Goal: Task Accomplishment & Management: Use online tool/utility

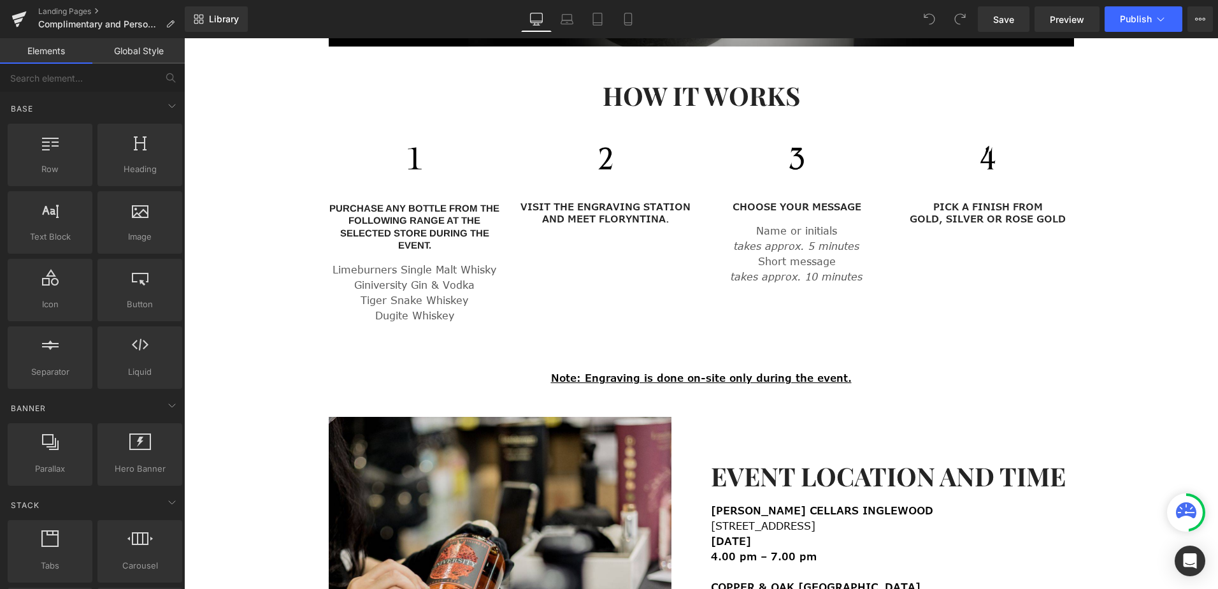
scroll to position [1083, 0]
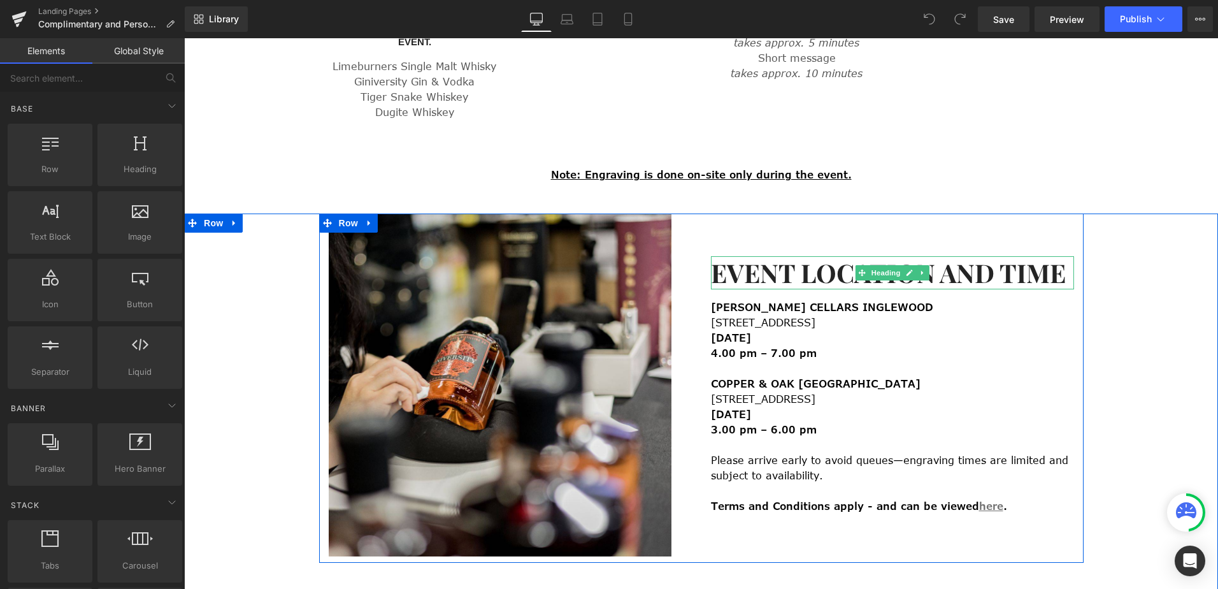
click at [807, 262] on h2 "EVENT LOCATION AND TIME" at bounding box center [892, 272] width 363 height 33
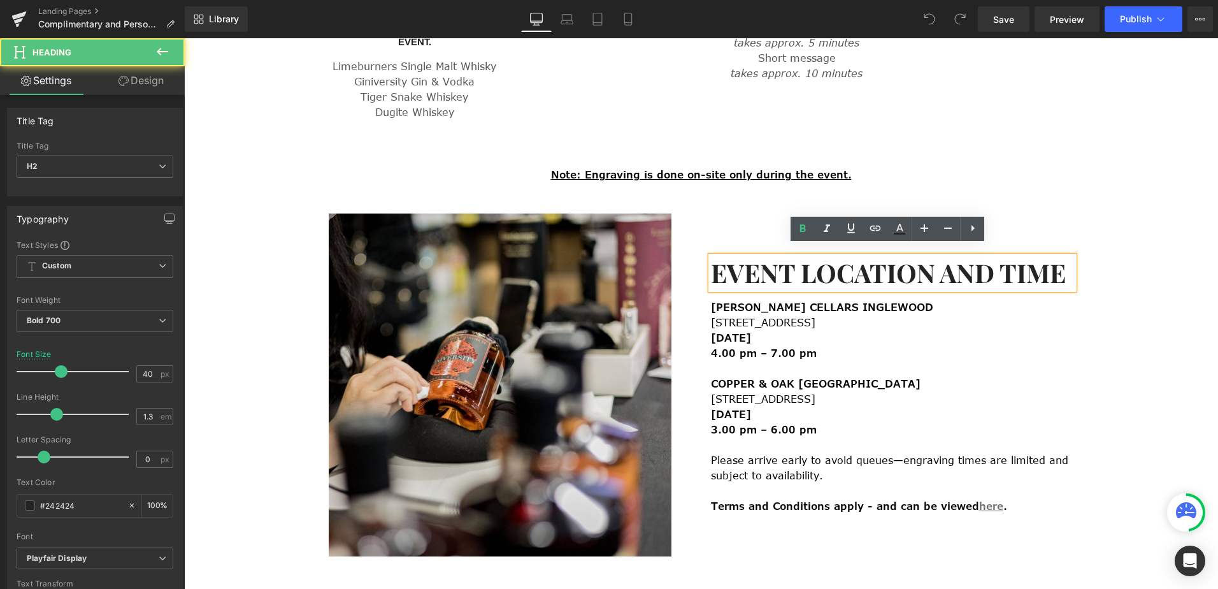
click at [791, 264] on h2 "EVENT LOCATION AND TIME" at bounding box center [892, 272] width 363 height 33
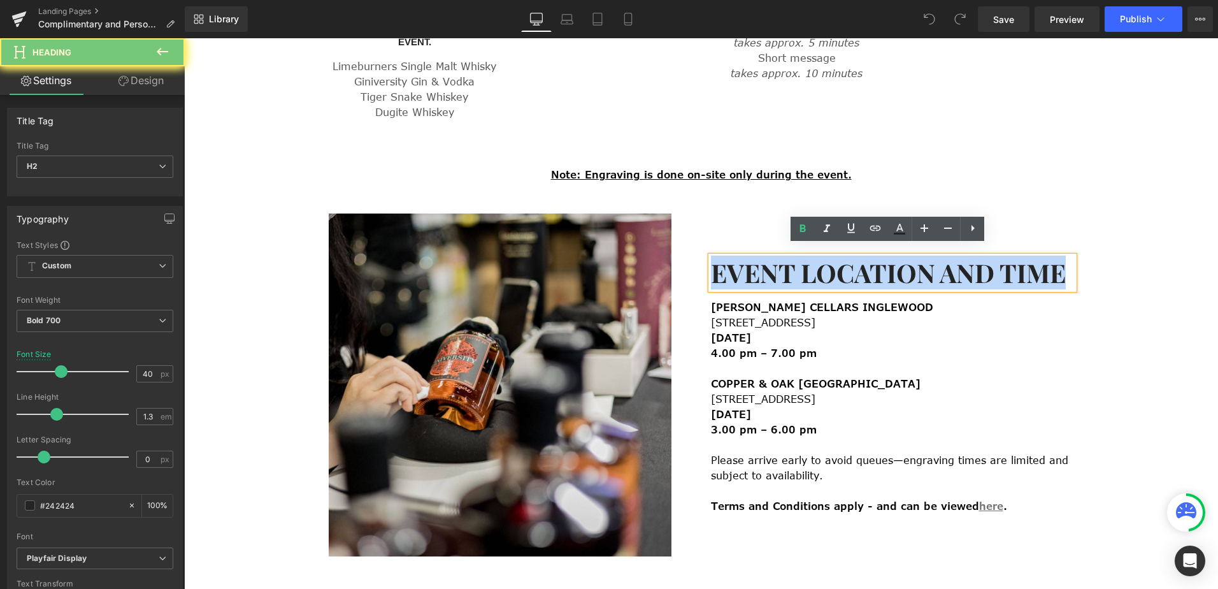
click at [791, 264] on h2 "EVENT LOCATION AND TIME" at bounding box center [892, 272] width 363 height 33
copy h2 "EVENT LOCATION AND TIME"
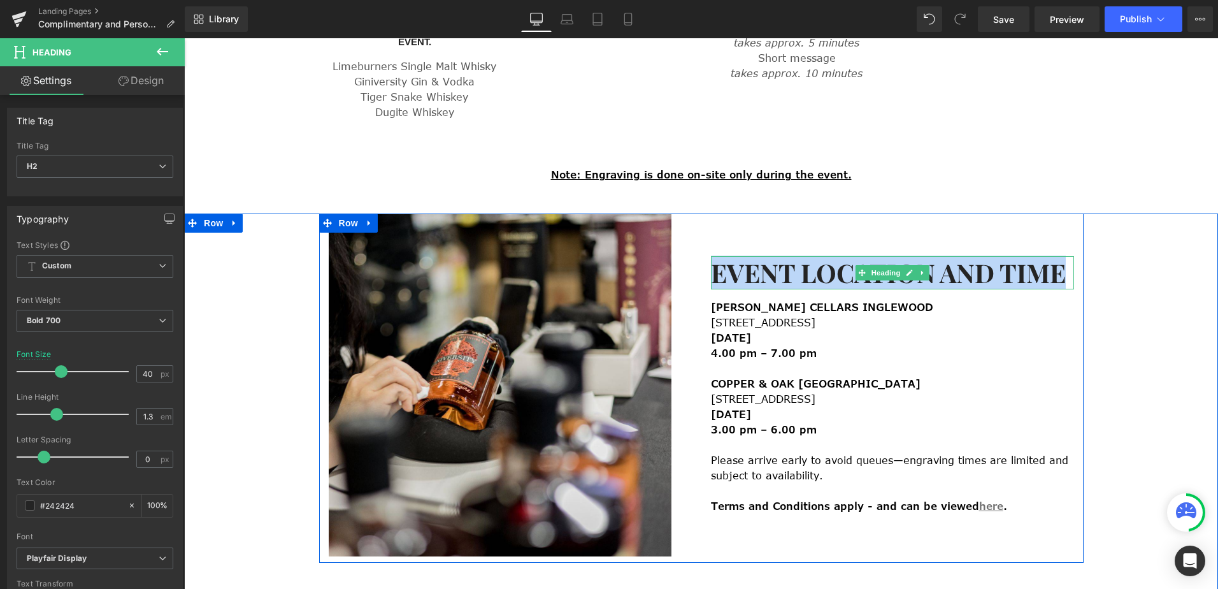
click at [950, 256] on h2 "EVENT LOCATION AND TIME" at bounding box center [892, 272] width 363 height 33
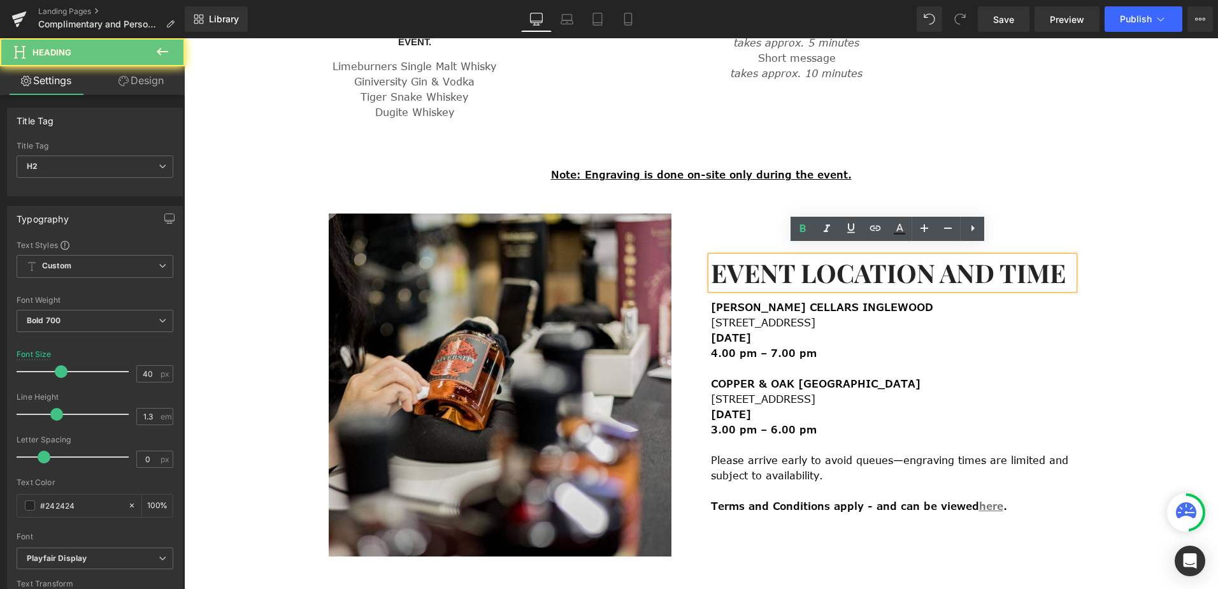
click at [954, 264] on h2 "EVENT LOCATION AND TIME" at bounding box center [892, 272] width 363 height 33
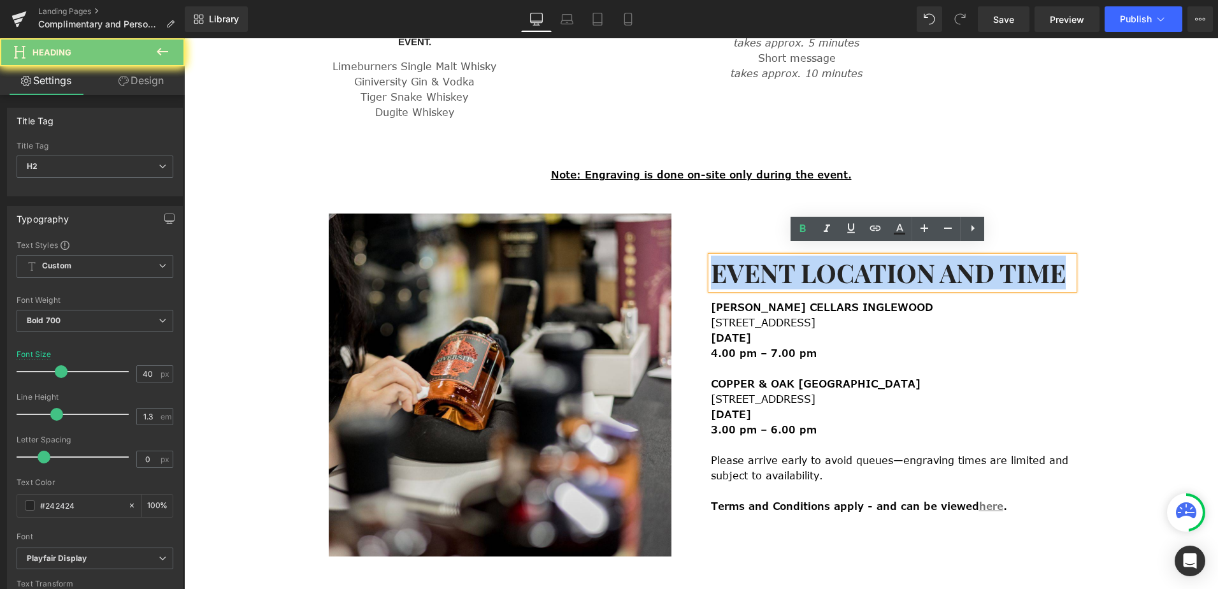
click at [954, 264] on h2 "EVENT LOCATION AND TIME" at bounding box center [892, 272] width 363 height 33
paste div
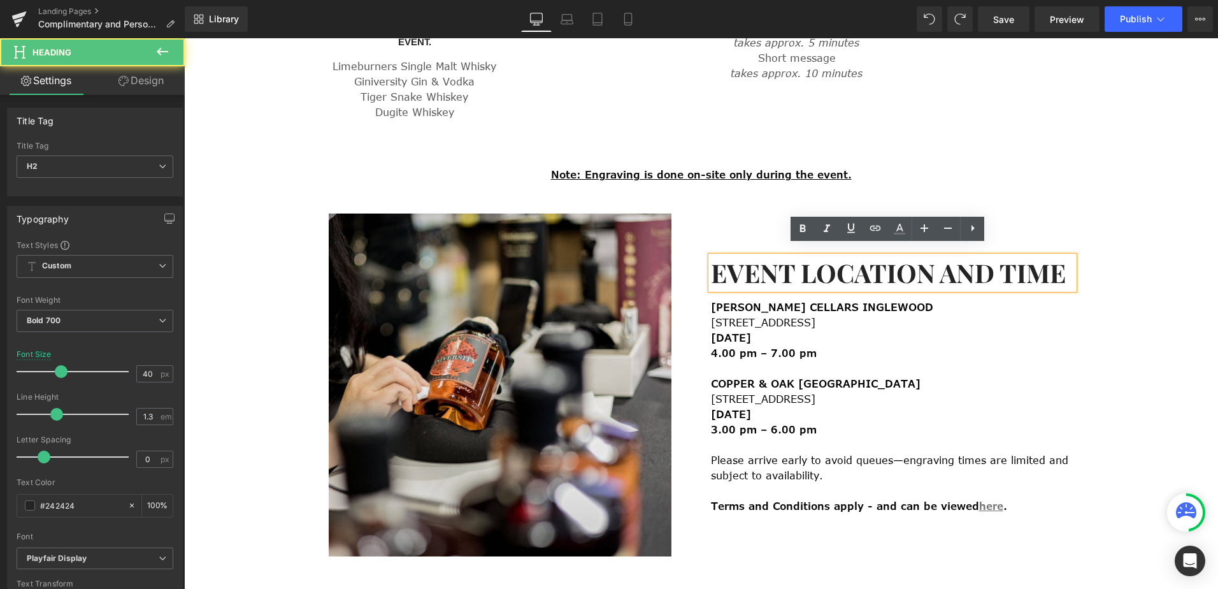
click at [793, 266] on h2 "EVENT LOCATION AND TIME" at bounding box center [892, 272] width 363 height 33
click at [788, 263] on h2 "EVENT LOCATION AND TIME" at bounding box center [892, 272] width 363 height 33
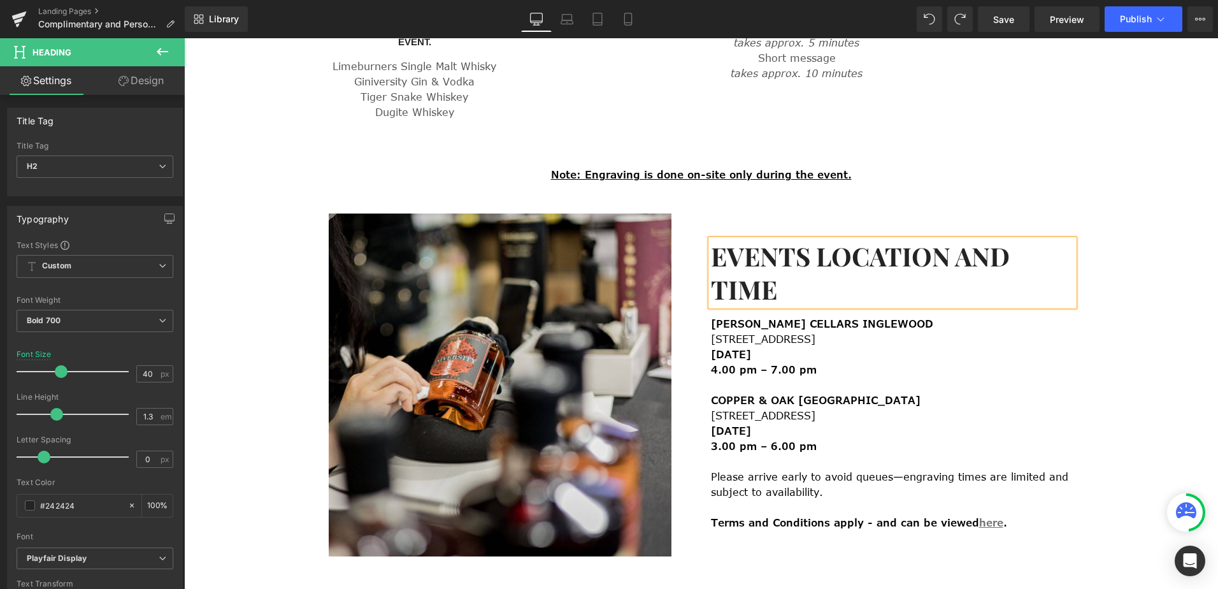
scroll to position [1067, 0]
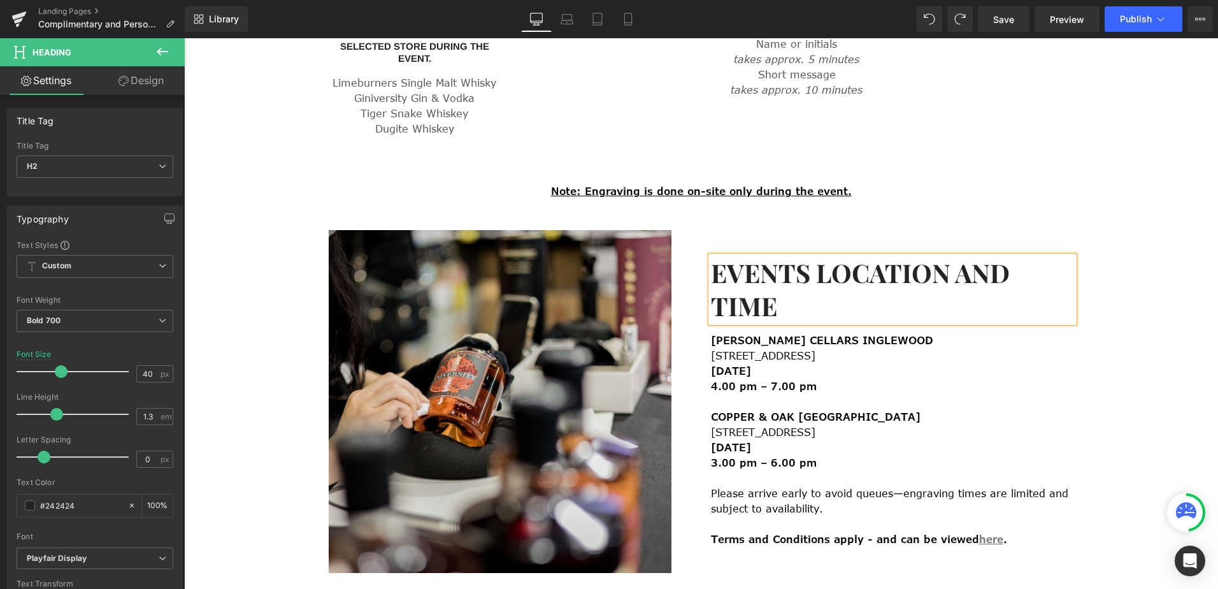
click at [939, 268] on h2 "EVENTS LOCATION AND TIME" at bounding box center [892, 289] width 363 height 66
click at [790, 306] on h2 "EVENTS LOCATIONS AND TIME" at bounding box center [892, 289] width 363 height 66
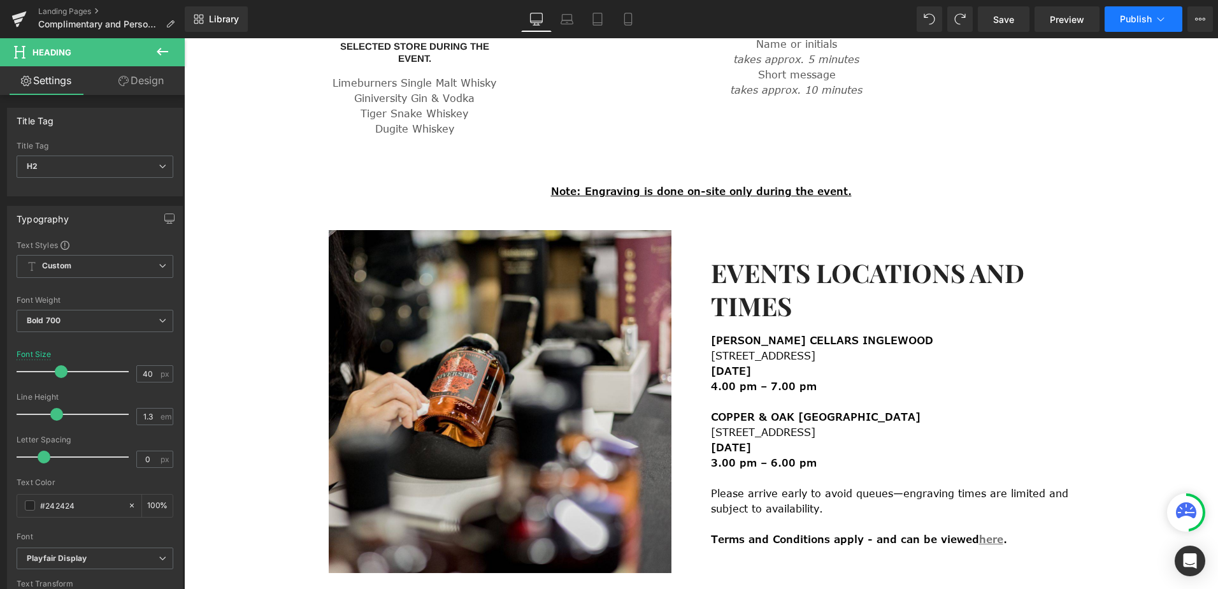
click at [1163, 18] on icon at bounding box center [1161, 19] width 13 height 13
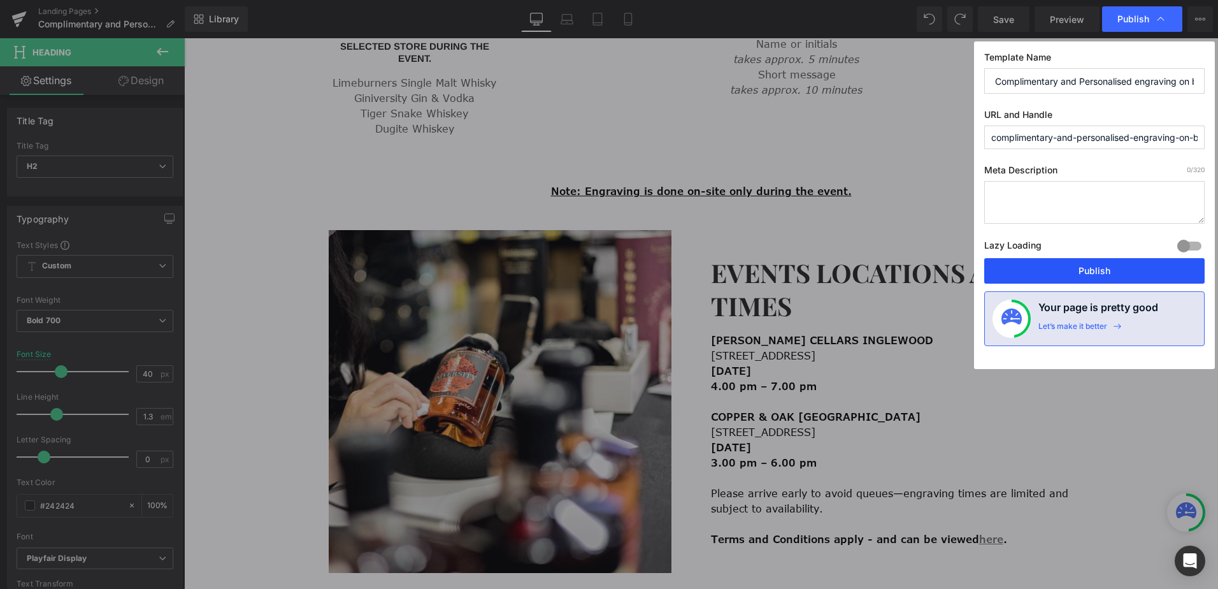
click at [1053, 277] on button "Publish" at bounding box center [1095, 270] width 220 height 25
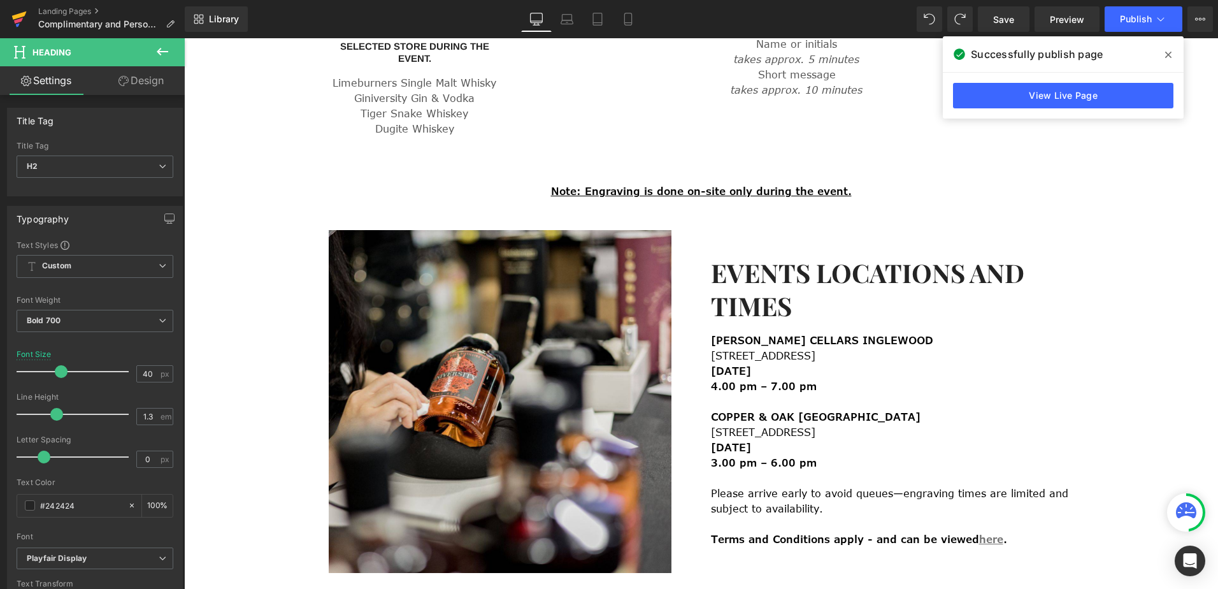
click at [11, 18] on icon at bounding box center [18, 19] width 15 height 32
